Goal: Task Accomplishment & Management: Manage account settings

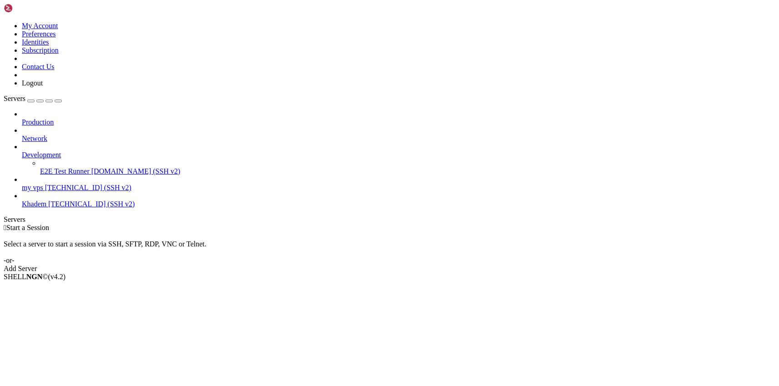
click at [48, 200] on span "[TECHNICAL_ID] (SSH v2)" at bounding box center [91, 204] width 86 height 8
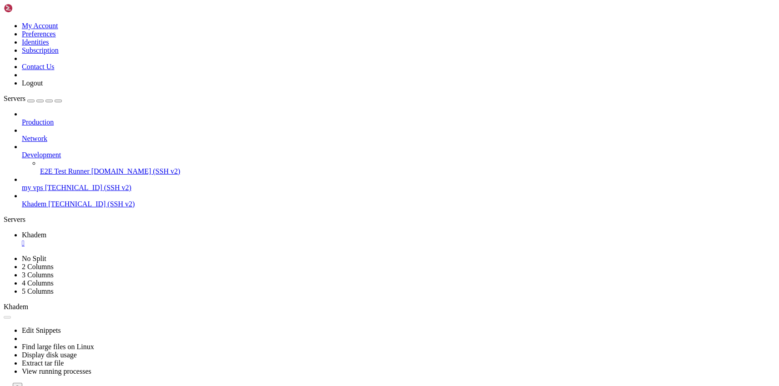
scroll to position [1237, 0]
click at [164, 239] on div "" at bounding box center [398, 243] width 753 height 8
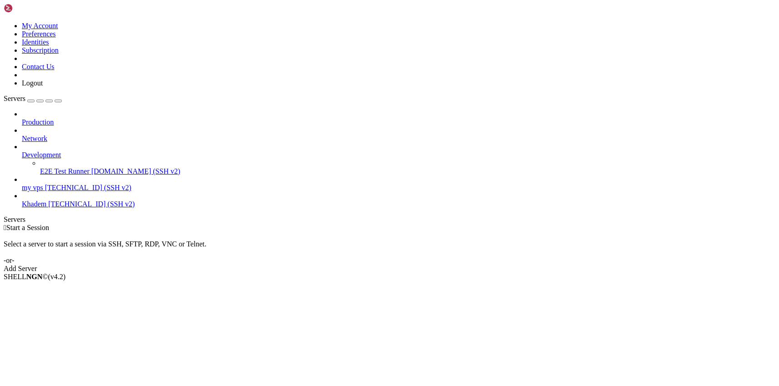
click at [38, 200] on span "Khadem" at bounding box center [34, 204] width 25 height 8
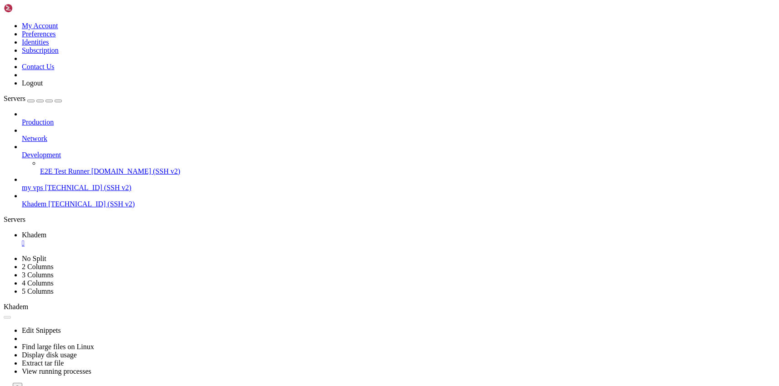
scroll to position [0, 0]
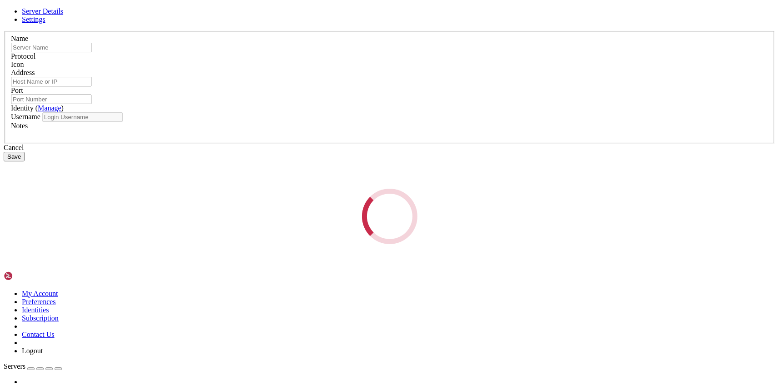
type input "Khadem"
type input "[TECHNICAL_ID]"
type input "22"
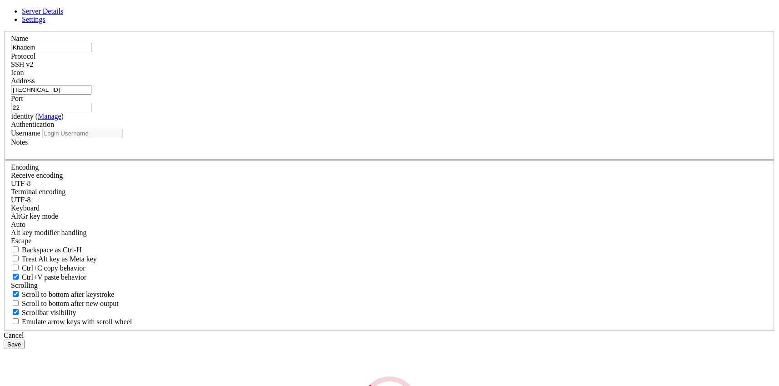
type input "root"
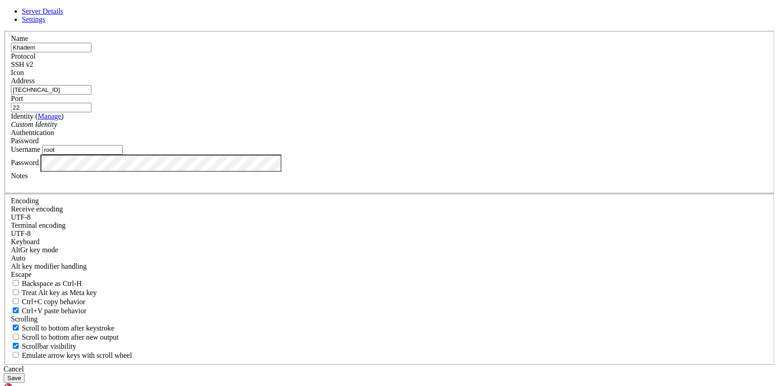
click at [25, 373] on button "Save" at bounding box center [14, 378] width 21 height 10
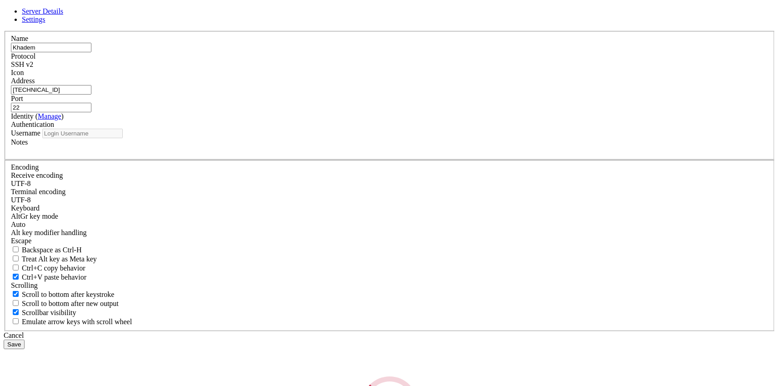
type input "root"
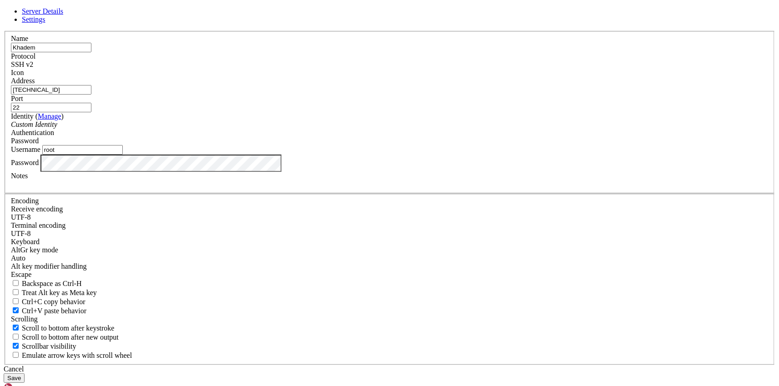
click at [25, 373] on button "Save" at bounding box center [14, 378] width 21 height 10
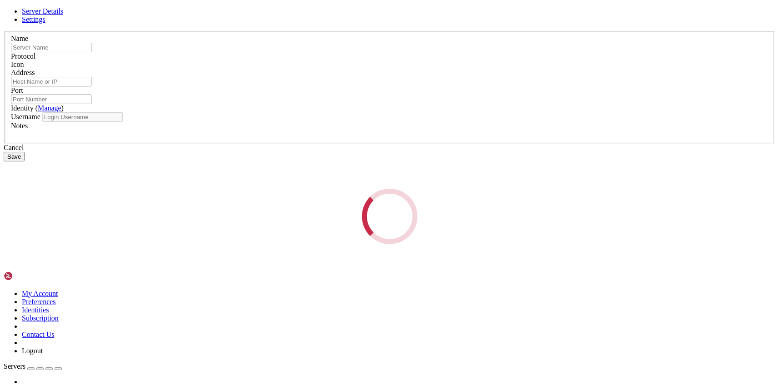
type input "Khadem"
type input "[TECHNICAL_ID]"
type input "22"
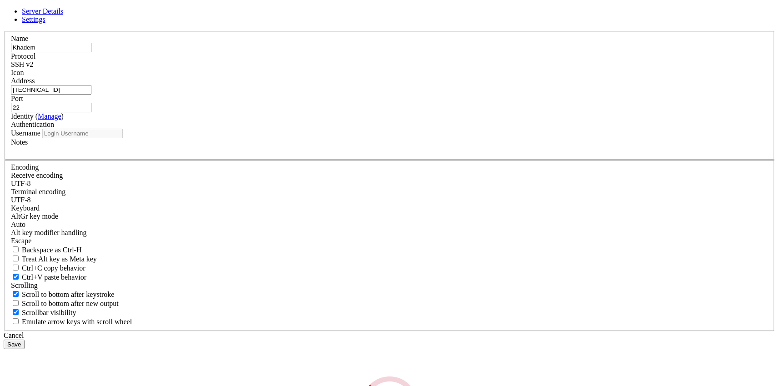
type input "root"
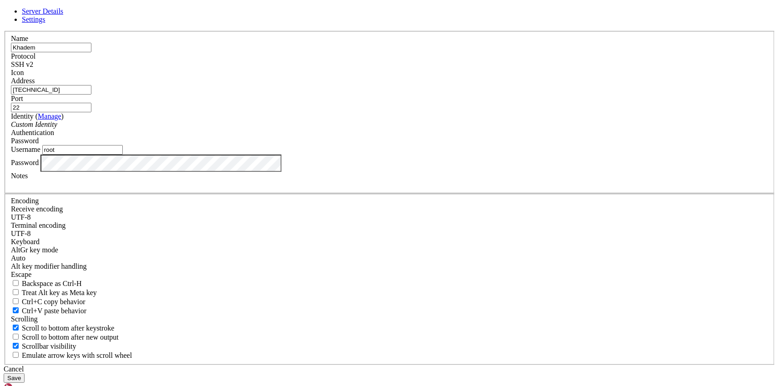
click at [25, 373] on button "Save" at bounding box center [14, 378] width 21 height 10
